Goal: Task Accomplishment & Management: Use online tool/utility

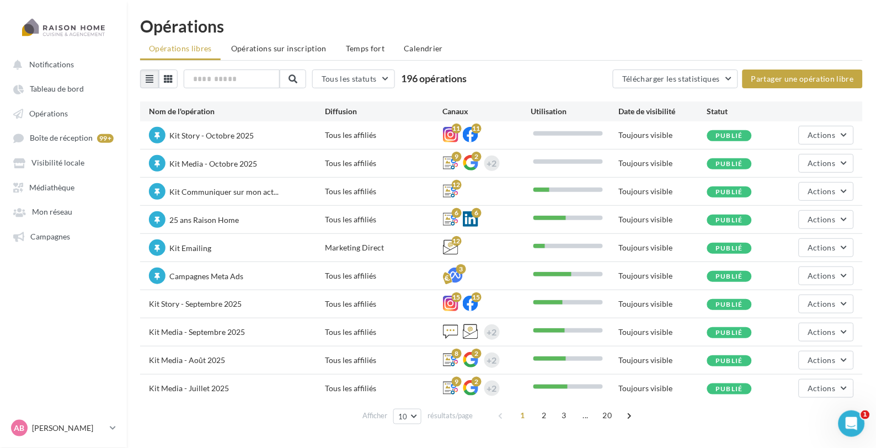
click at [481, 33] on div "Opérations" at bounding box center [501, 26] width 723 height 17
click at [819, 137] on span "Actions" at bounding box center [823, 134] width 28 height 9
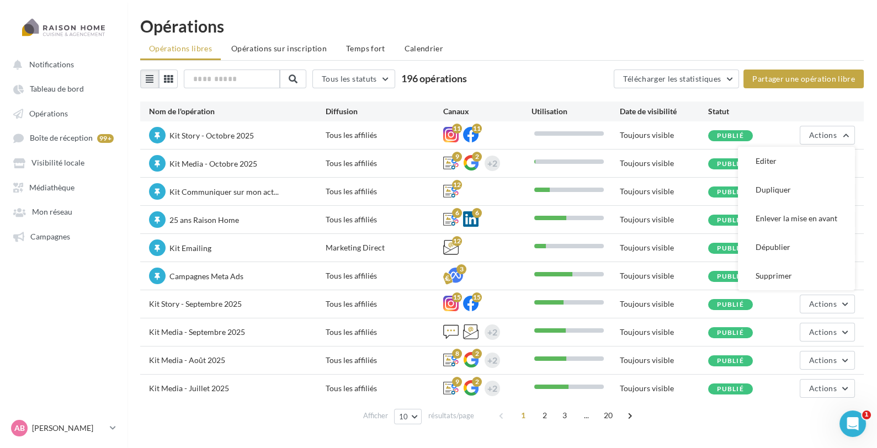
click at [651, 142] on div "Kit Story - [DATE] Tous les affiliés 11 11 Toujours visible Publié Actions Edit…" at bounding box center [501, 135] width 723 height 28
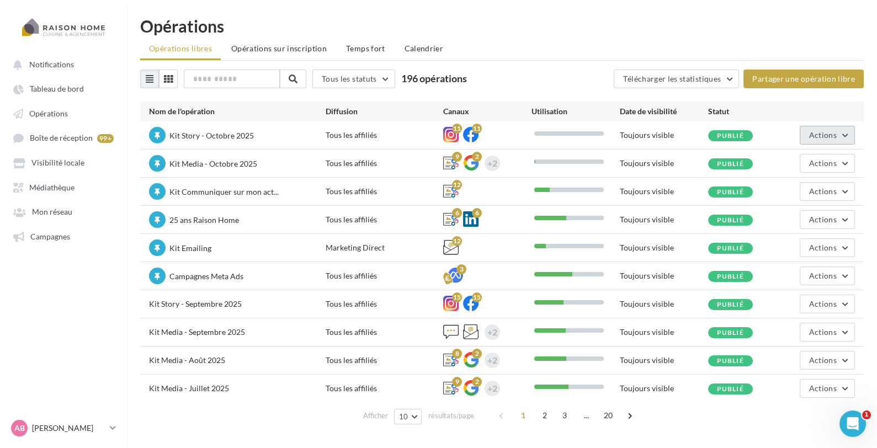
click at [850, 142] on button "Actions" at bounding box center [827, 135] width 55 height 19
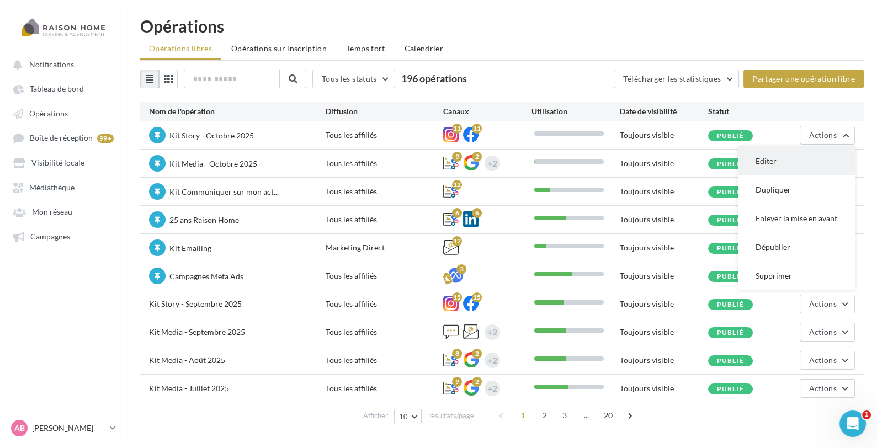
click at [813, 159] on button "Editer" at bounding box center [796, 161] width 117 height 29
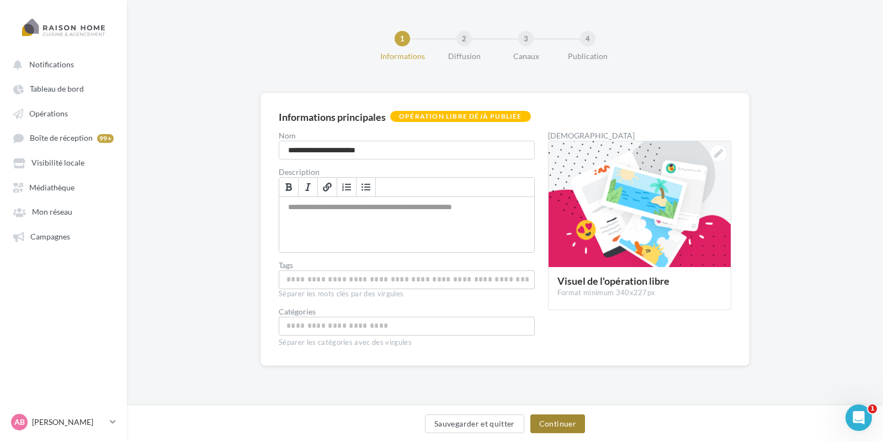
click at [552, 425] on button "Continuer" at bounding box center [557, 423] width 55 height 19
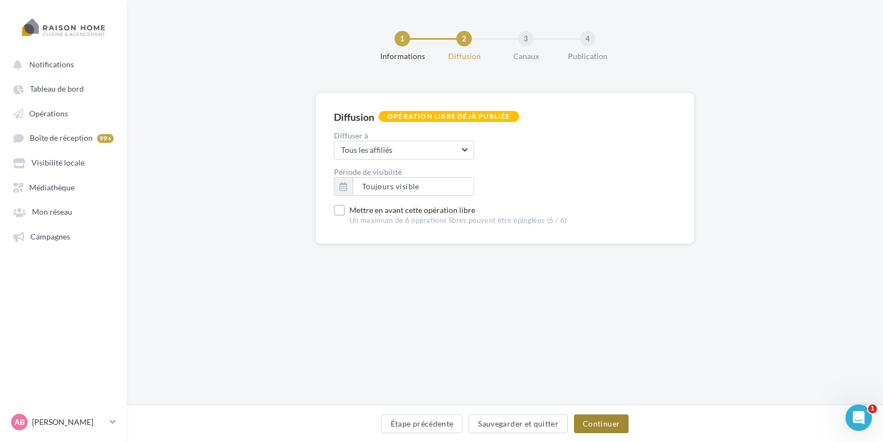
click at [619, 425] on button "Continuer" at bounding box center [601, 423] width 55 height 19
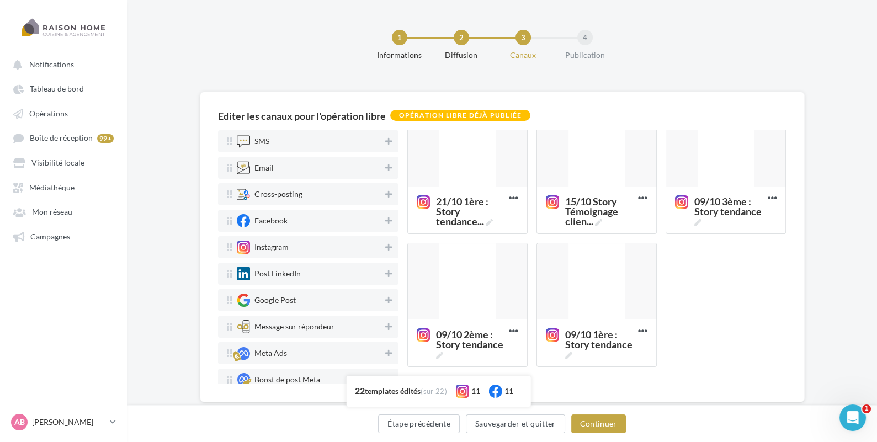
scroll to position [1, 0]
click at [64, 19] on div at bounding box center [63, 27] width 88 height 28
